Goal: Check status: Check status

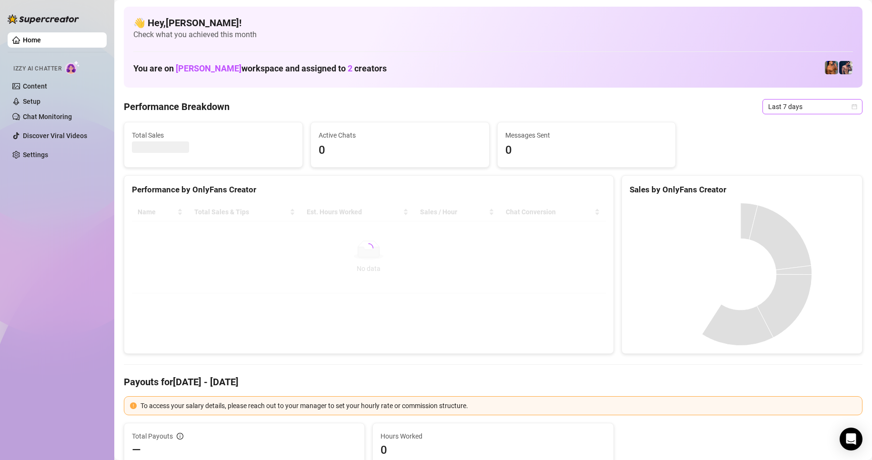
click at [814, 110] on span "Last 7 days" at bounding box center [813, 107] width 89 height 14
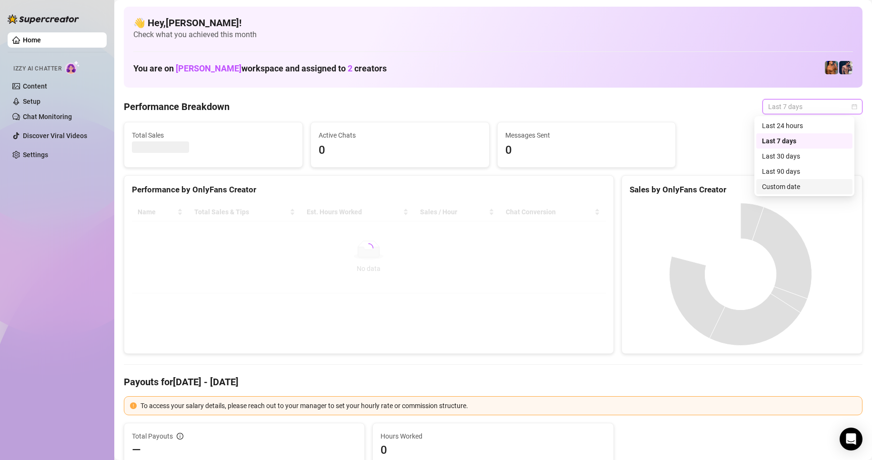
click at [791, 185] on div "Custom date" at bounding box center [804, 187] width 85 height 10
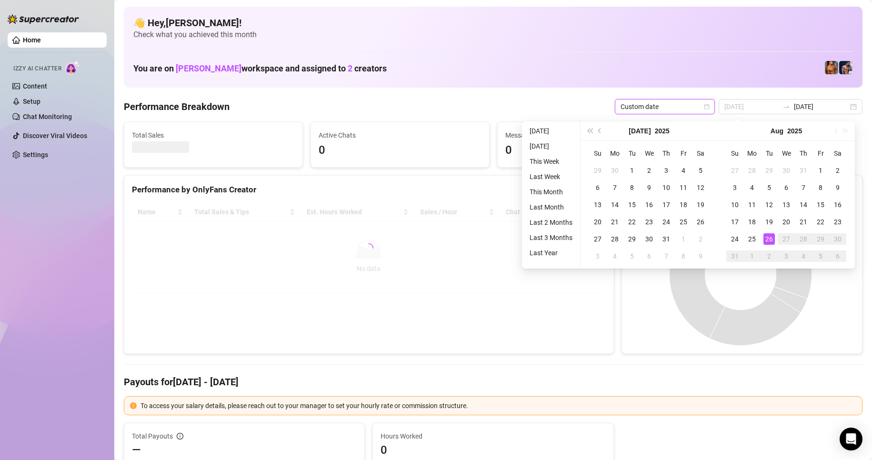
click at [767, 236] on div "26" at bounding box center [769, 238] width 11 height 11
type input "[DATE]"
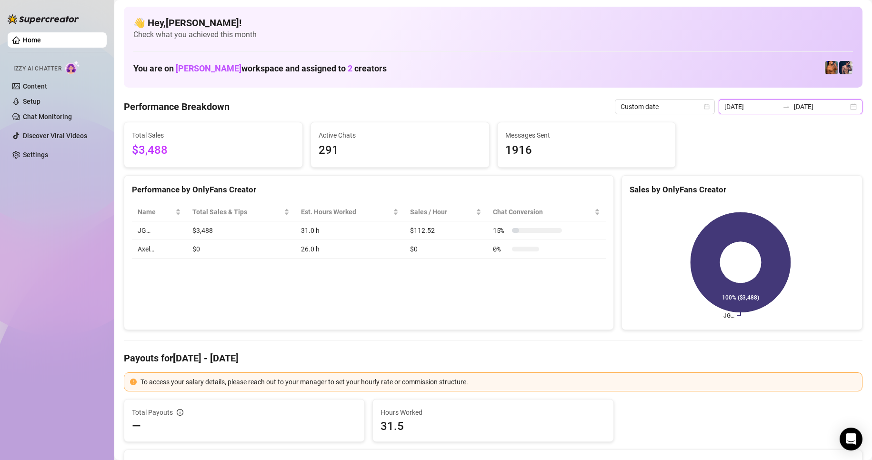
click at [836, 101] on input "[DATE]" at bounding box center [821, 106] width 54 height 10
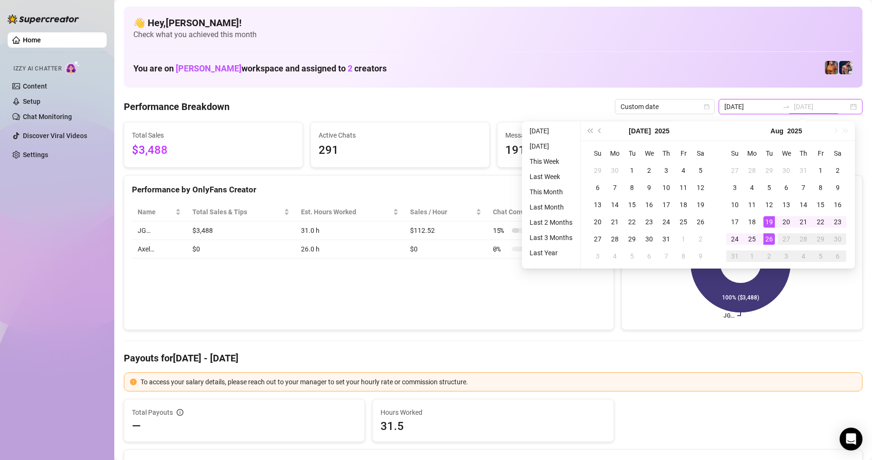
type input "[DATE]"
click at [771, 241] on div "26" at bounding box center [769, 238] width 11 height 11
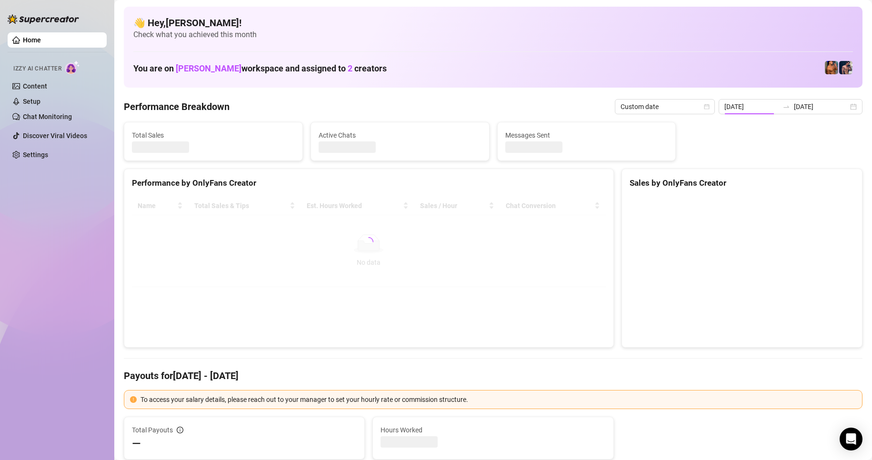
type input "[DATE]"
